Goal: Navigation & Orientation: Find specific page/section

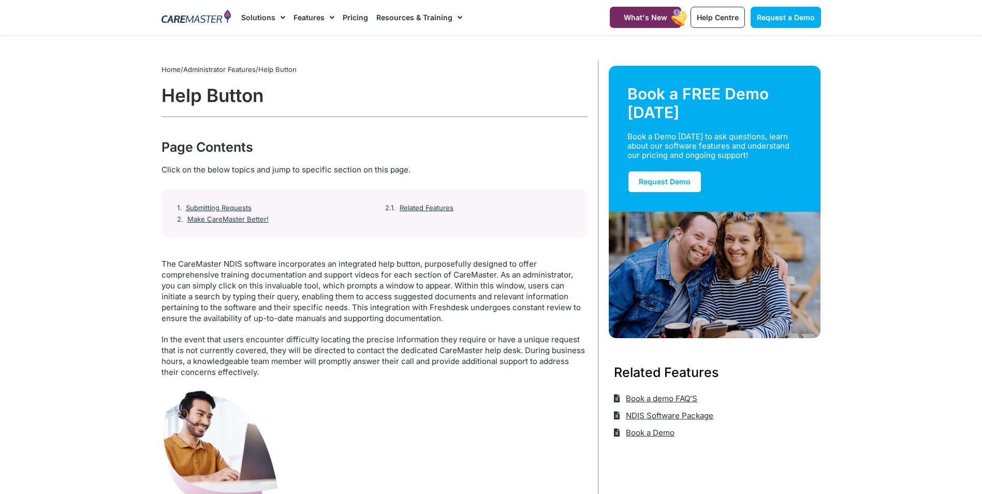
scroll to position [52, 0]
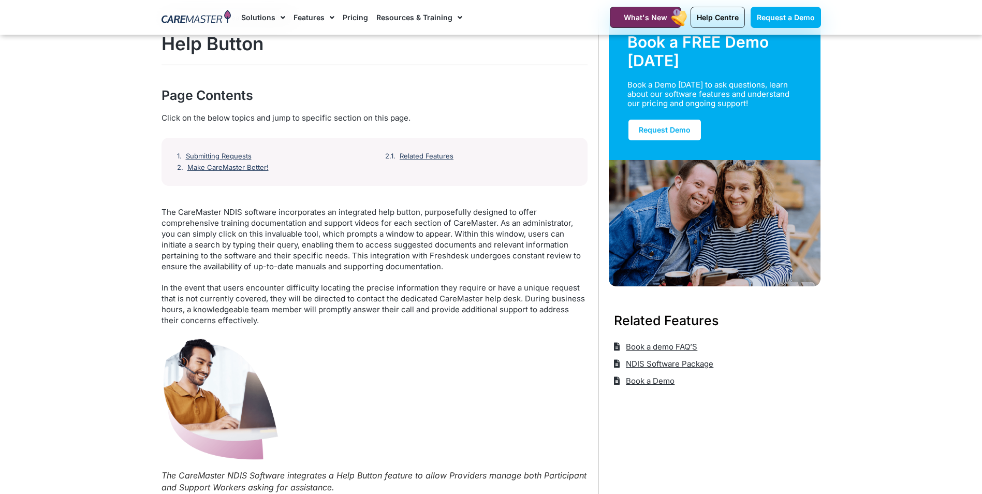
click at [221, 153] on link "Submitting Requests" at bounding box center [219, 156] width 66 height 8
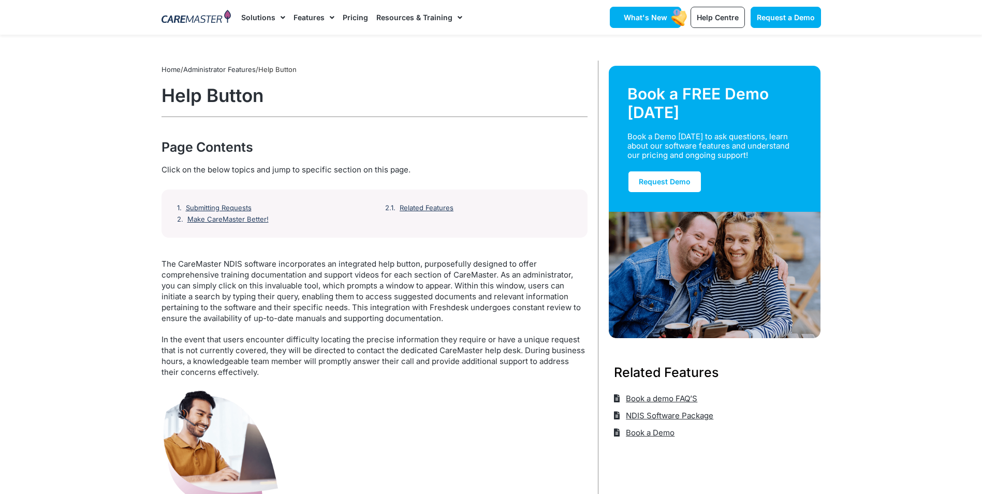
click at [675, 18] on rect at bounding box center [679, 18] width 19 height 20
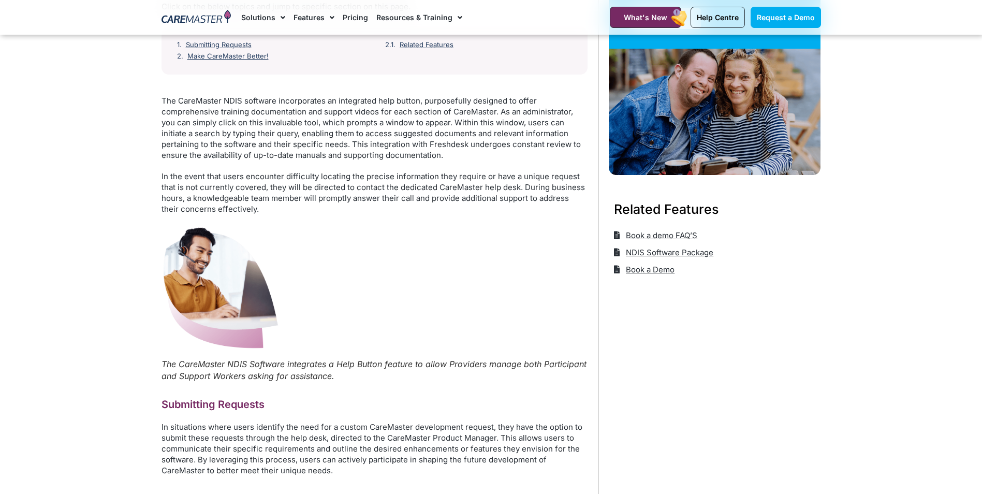
scroll to position [52, 0]
